Goal: Task Accomplishment & Management: Complete application form

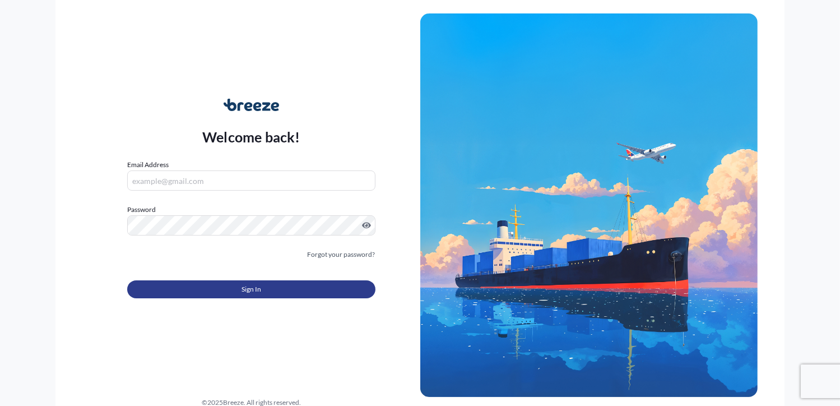
type input "[PERSON_NAME][EMAIL_ADDRESS][DOMAIN_NAME]"
click at [311, 289] on button "Sign In" at bounding box center [251, 289] width 248 height 18
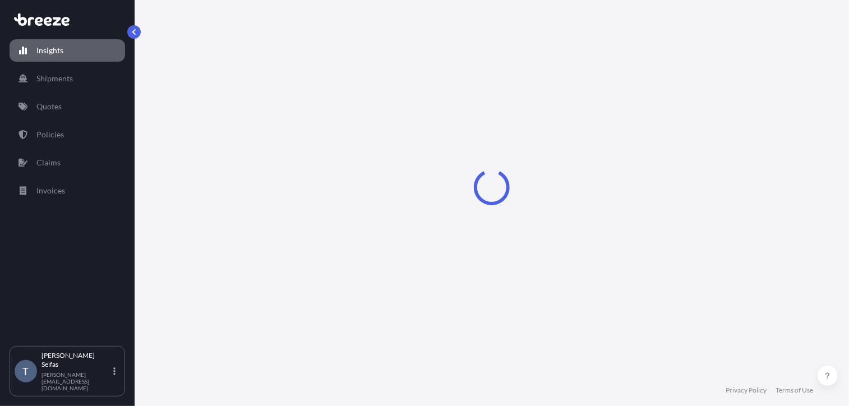
select select "2025"
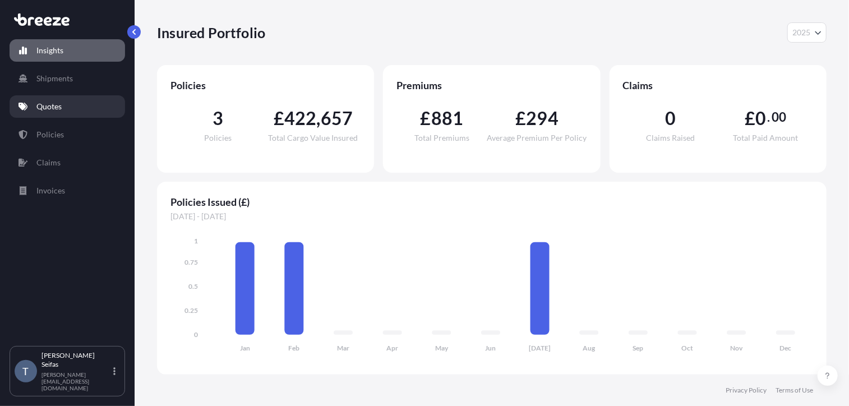
click at [57, 113] on link "Quotes" at bounding box center [67, 106] width 115 height 22
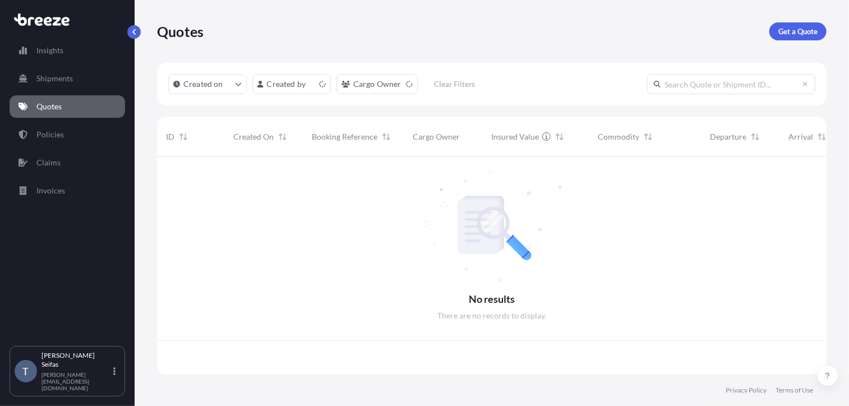
scroll to position [215, 661]
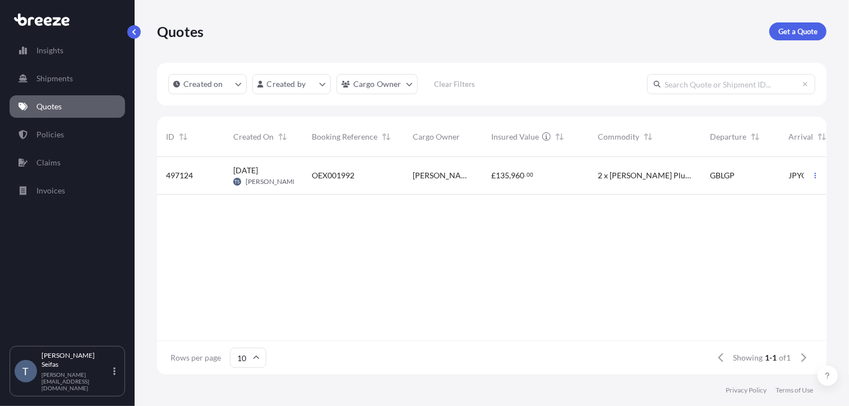
click at [311, 183] on div "OEX001992" at bounding box center [353, 176] width 101 height 38
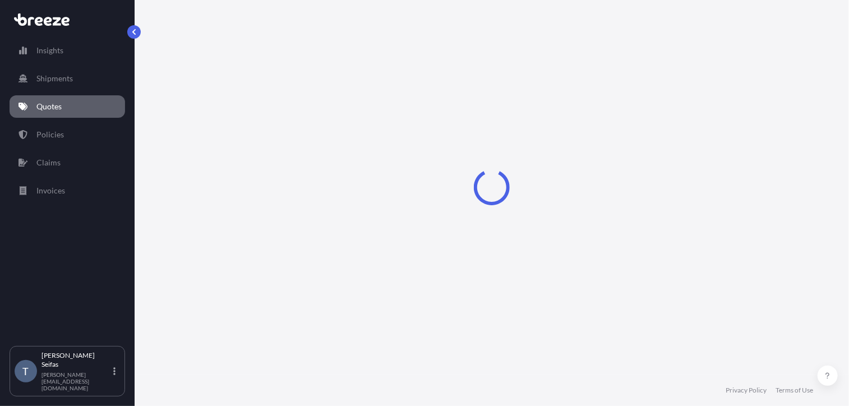
select select "Road"
select select "Sea"
select select "2"
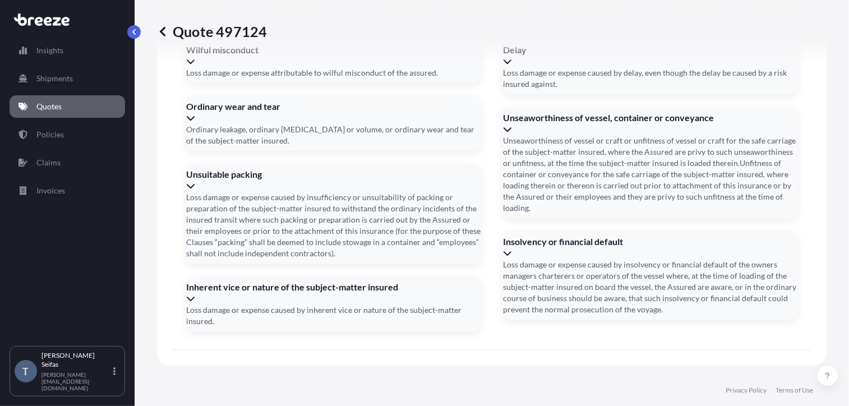
scroll to position [1531, 0]
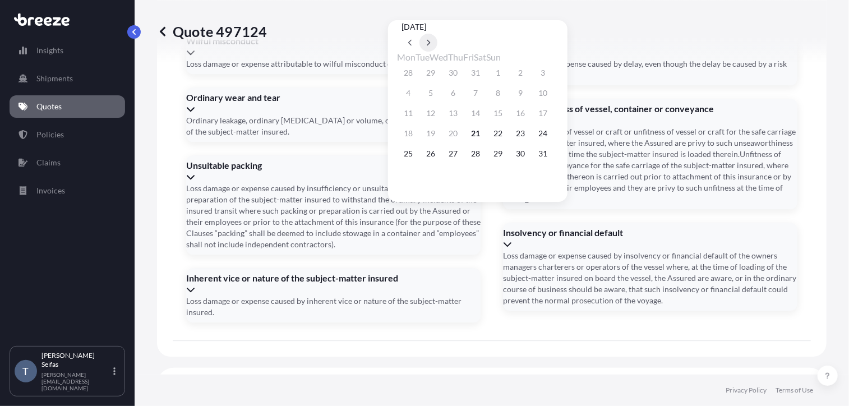
click at [431, 40] on icon at bounding box center [428, 43] width 3 height 6
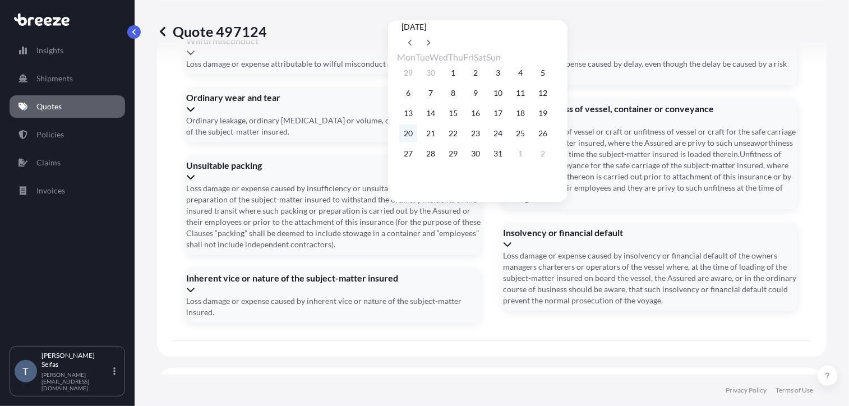
click at [410, 136] on button "20" at bounding box center [408, 133] width 18 height 18
type input "[DATE]"
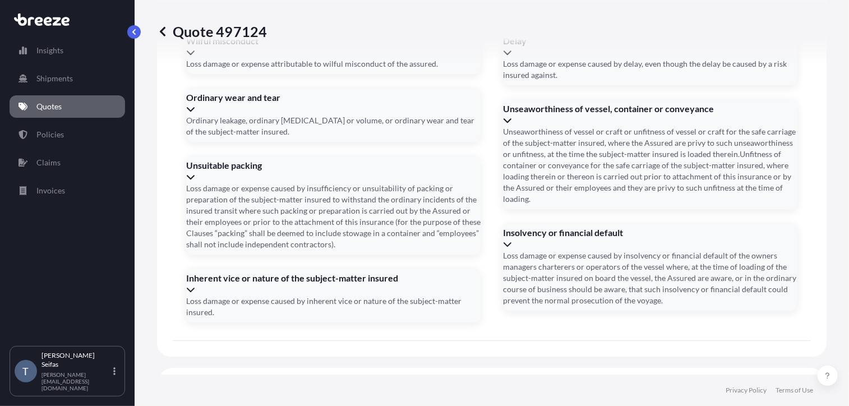
type input "MSMU5173197"
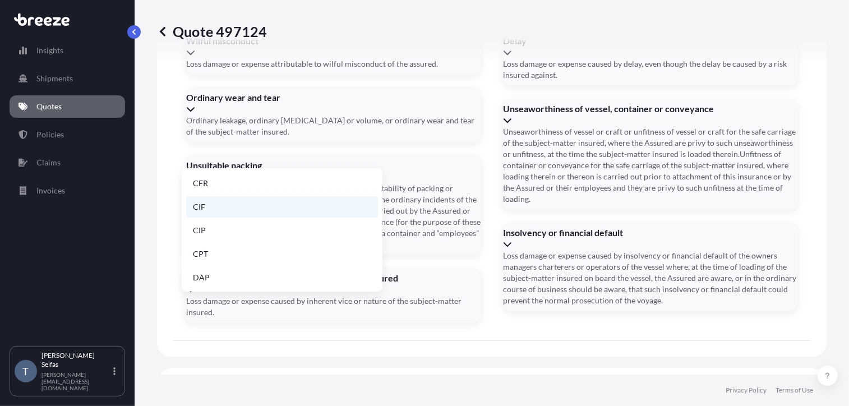
click at [235, 211] on li "CIF" at bounding box center [282, 206] width 192 height 21
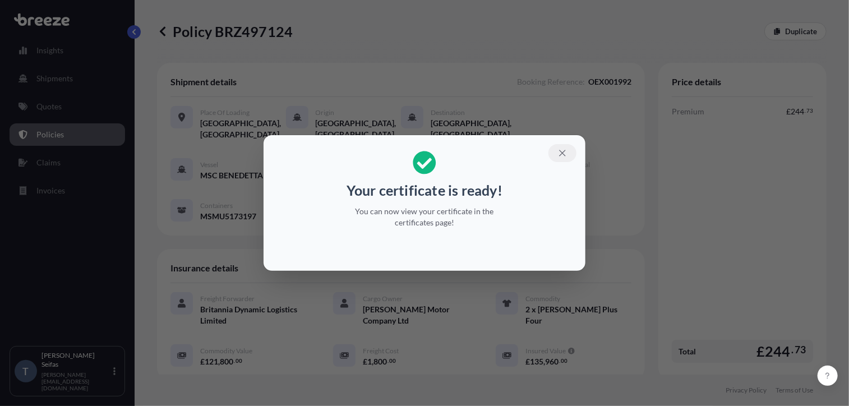
click at [561, 154] on icon "button" at bounding box center [562, 153] width 6 height 6
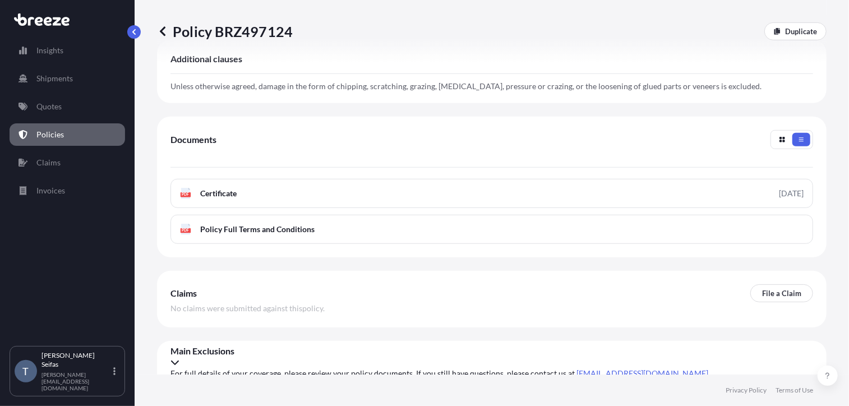
scroll to position [355, 0]
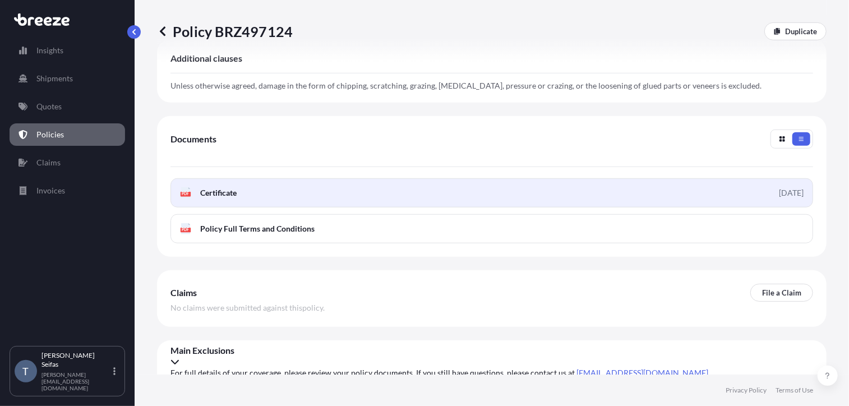
click at [248, 199] on link "PDF Certificate [DATE]" at bounding box center [491, 192] width 642 height 29
